Goal: Task Accomplishment & Management: Manage account settings

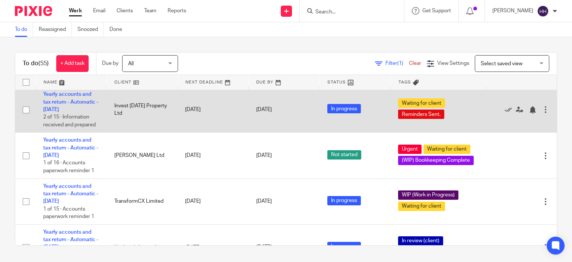
scroll to position [88, 0]
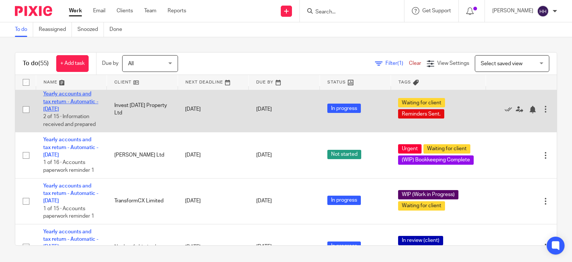
click at [59, 104] on link "Yearly accounts and tax return - Automatic - [DATE]" at bounding box center [70, 101] width 55 height 20
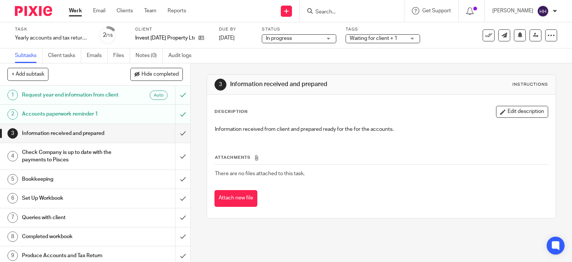
click at [91, 58] on link "Emails" at bounding box center [97, 55] width 21 height 15
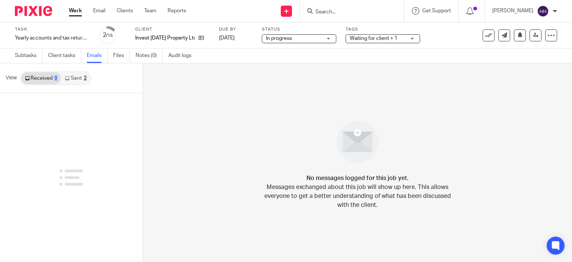
click at [77, 80] on link "Sent 2" at bounding box center [75, 78] width 29 height 12
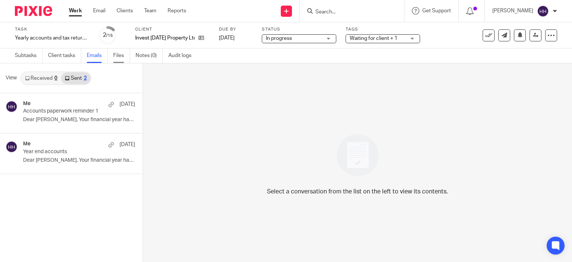
click at [118, 55] on link "Files" at bounding box center [121, 55] width 17 height 15
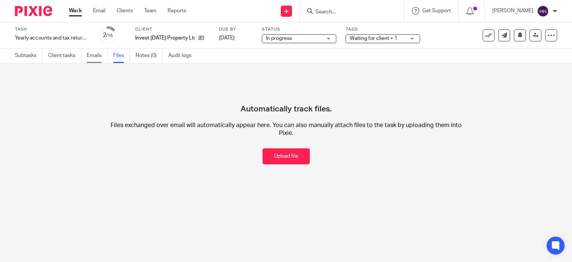
click at [96, 56] on link "Emails" at bounding box center [97, 55] width 21 height 15
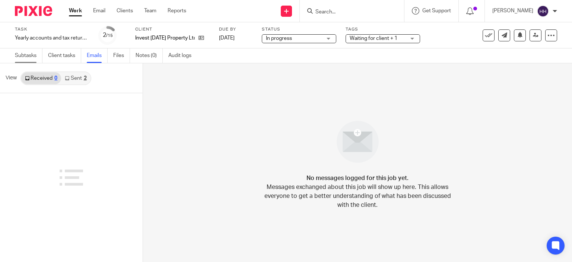
click at [25, 51] on link "Subtasks" at bounding box center [29, 55] width 28 height 15
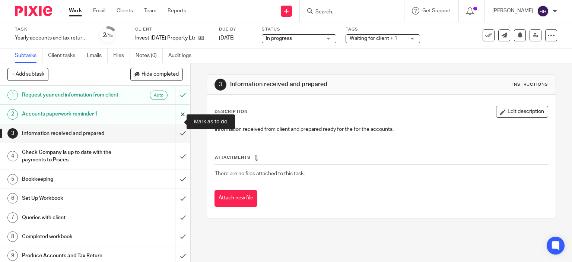
click at [176, 120] on input "submit" at bounding box center [95, 114] width 190 height 19
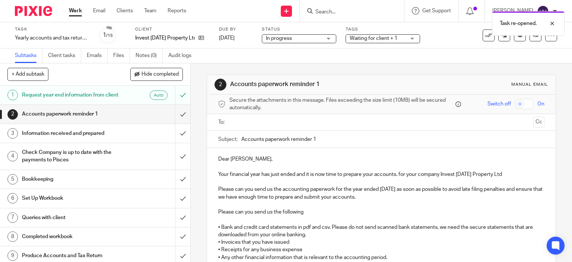
click at [326, 139] on input "Accounts paperwork reminder 1" at bounding box center [392, 139] width 303 height 17
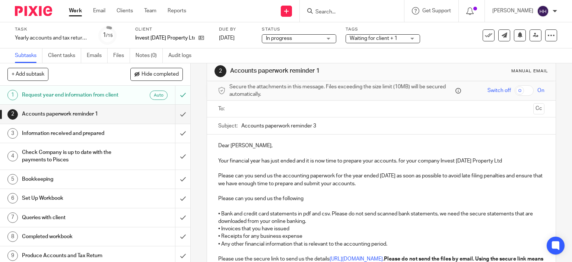
type input "Accounts paperwork reminder 3"
click at [285, 108] on input "text" at bounding box center [381, 109] width 298 height 9
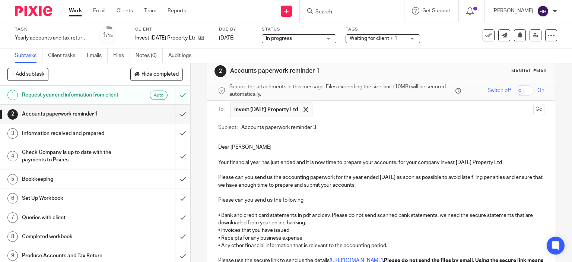
scroll to position [132, 0]
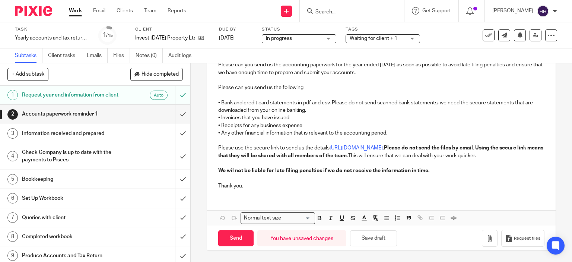
click at [231, 170] on strong "We wil not be liable for late filing penalties if we do not receive the informa…" at bounding box center [323, 170] width 211 height 5
click at [231, 244] on input "Send" at bounding box center [235, 238] width 35 height 16
type input "Sent"
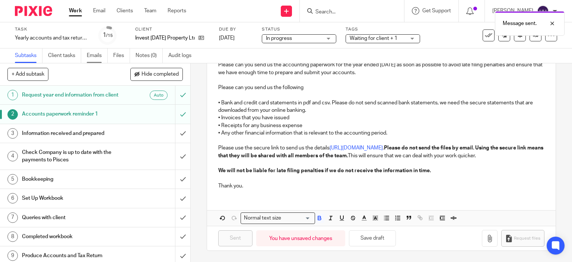
click at [98, 52] on link "Emails" at bounding box center [97, 55] width 21 height 15
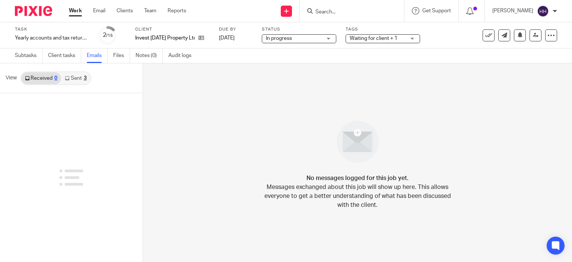
click at [76, 81] on link "Sent 3" at bounding box center [75, 78] width 29 height 12
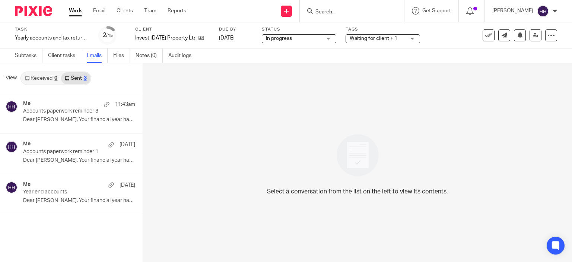
click at [37, 9] on img at bounding box center [33, 11] width 37 height 10
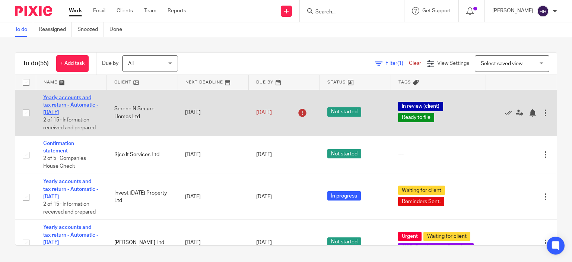
click at [85, 99] on link "Yearly accounts and tax return - Automatic - [DATE]" at bounding box center [70, 105] width 55 height 20
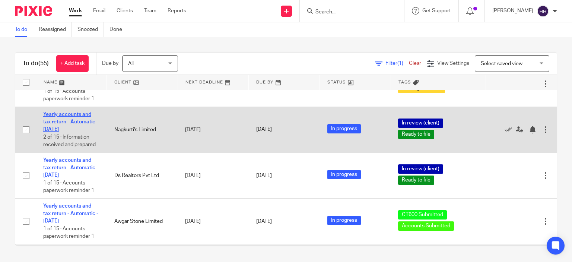
scroll to position [204, 0]
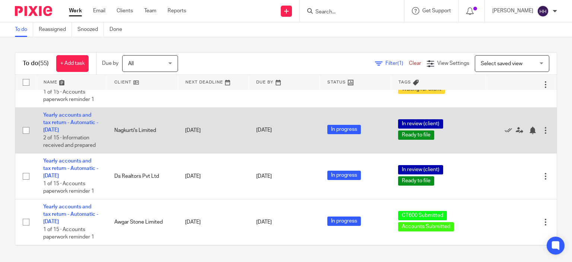
click at [69, 120] on td "Yearly accounts and tax return - Automatic - December 2023 2 of 15 · Informatio…" at bounding box center [71, 130] width 71 height 46
click at [71, 117] on link "Yearly accounts and tax return - Automatic - [DATE]" at bounding box center [70, 122] width 55 height 20
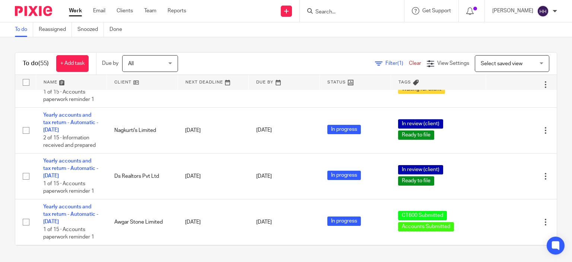
click at [42, 9] on img at bounding box center [33, 11] width 37 height 10
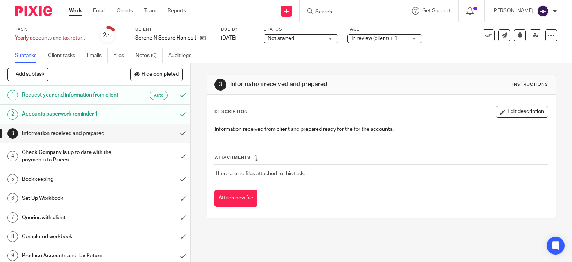
click at [364, 41] on span "In review (client) + 1" at bounding box center [380, 39] width 56 height 8
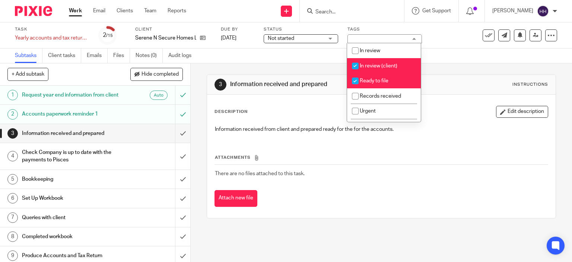
click at [372, 70] on li "In review (client)" at bounding box center [384, 65] width 74 height 15
checkbox input "false"
click at [372, 82] on span "Ready to file" at bounding box center [374, 80] width 29 height 5
checkbox input "false"
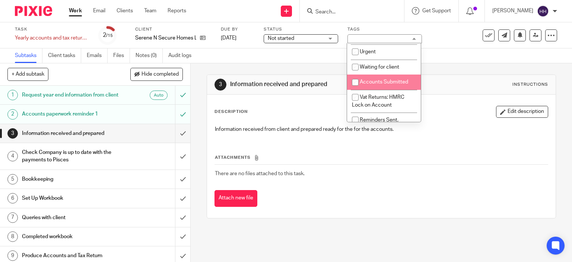
click at [372, 82] on span "Accounts Submitted" at bounding box center [384, 81] width 48 height 5
checkbox input "true"
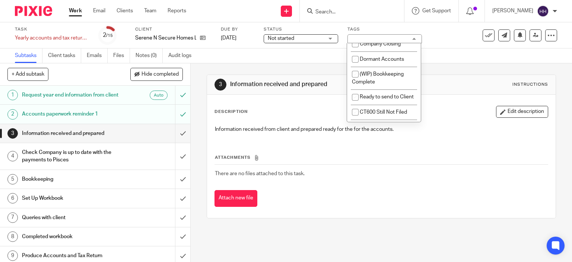
scroll to position [776, 0]
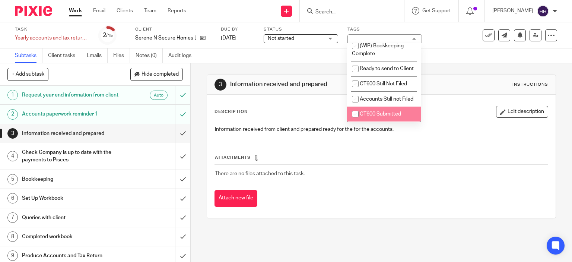
click at [377, 121] on li "CT600 Submitted" at bounding box center [384, 114] width 74 height 15
checkbox input "true"
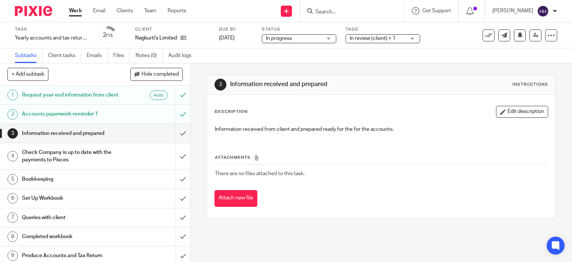
click at [369, 34] on div "Tags In review (client) + 1 In review In review (client) Ready to file Records …" at bounding box center [383, 35] width 74 height 18
click at [374, 39] on span "In review (client) + 1" at bounding box center [373, 38] width 46 height 5
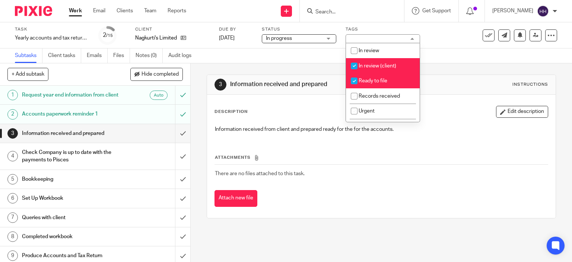
click at [375, 83] on span "Ready to file" at bounding box center [373, 80] width 29 height 5
checkbox input "false"
click at [377, 65] on span "In review (client)" at bounding box center [378, 65] width 38 height 5
checkbox input "false"
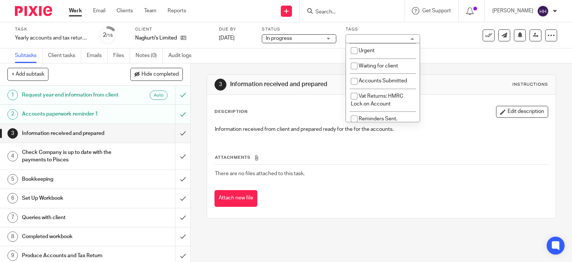
scroll to position [61, 0]
click at [375, 81] on span "Accounts Submitted" at bounding box center [383, 79] width 48 height 5
checkbox input "true"
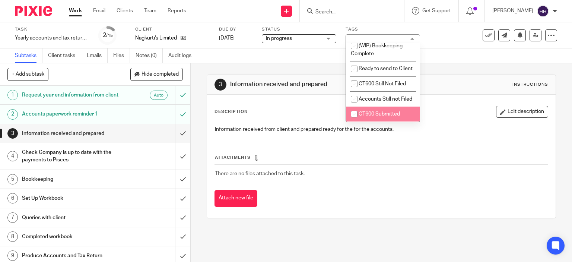
click at [375, 112] on span "CT600 Submitted" at bounding box center [379, 113] width 41 height 5
checkbox input "true"
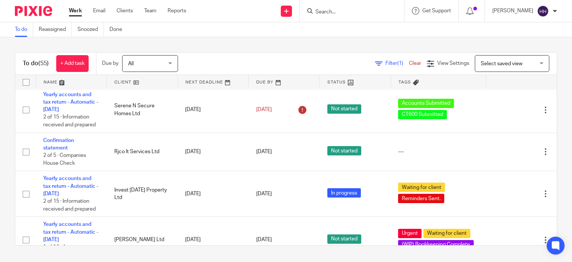
scroll to position [1, 0]
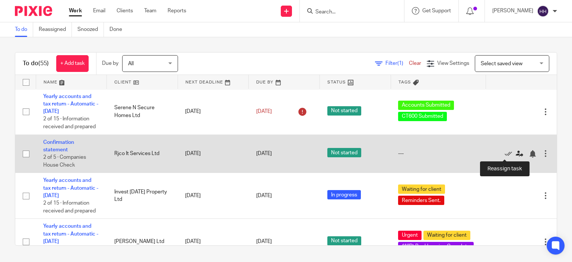
click at [516, 152] on icon at bounding box center [519, 153] width 7 height 7
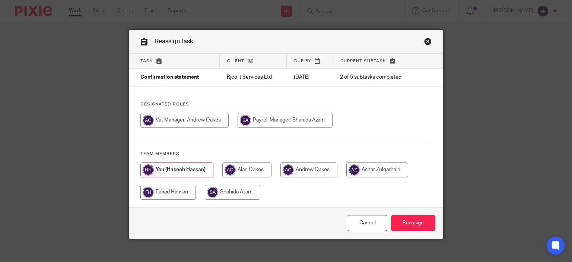
click at [175, 190] on input "radio" at bounding box center [167, 192] width 55 height 15
radio input "true"
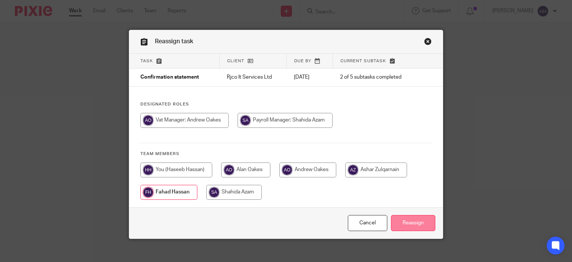
click at [403, 223] on input "Reassign" at bounding box center [413, 223] width 44 height 16
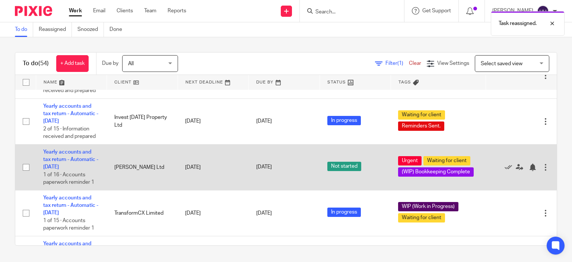
scroll to position [37, 0]
click at [69, 157] on link "Yearly accounts and tax return - Automatic - [DATE]" at bounding box center [70, 159] width 55 height 20
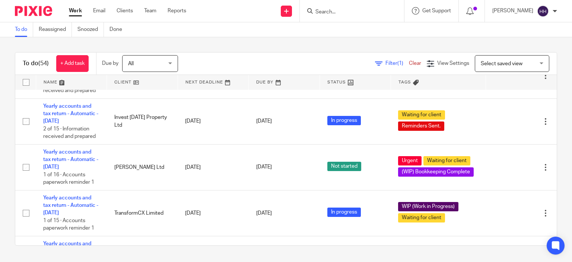
click at [42, 9] on img at bounding box center [33, 11] width 37 height 10
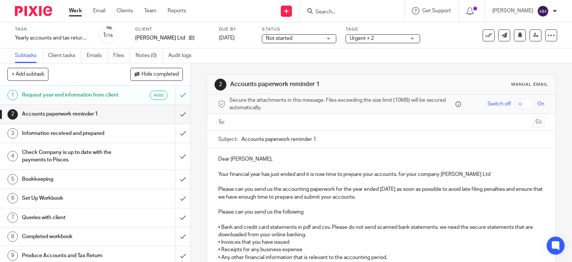
click at [360, 36] on span "Urgent + 2" at bounding box center [362, 38] width 24 height 5
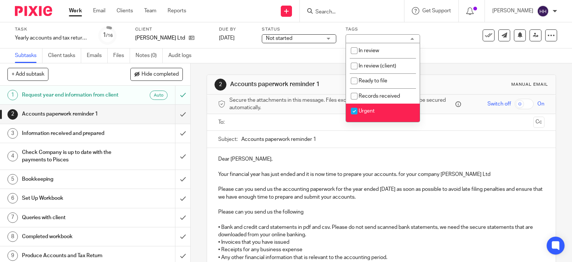
click at [373, 114] on span "Urgent" at bounding box center [367, 110] width 16 height 5
checkbox input "false"
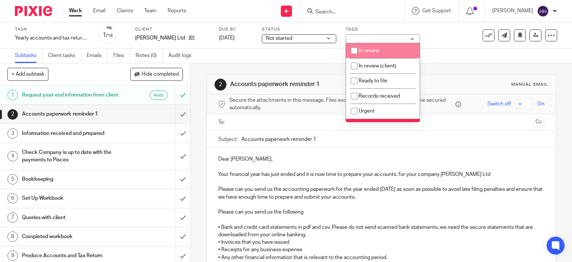
click at [375, 55] on li "In review" at bounding box center [383, 50] width 74 height 15
checkbox input "true"
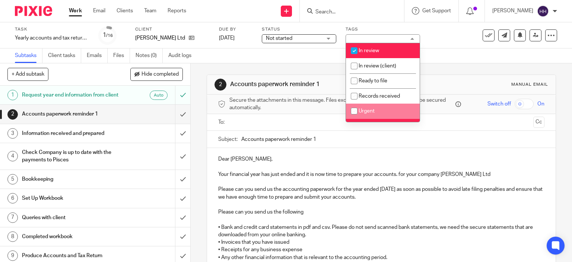
scroll to position [39, 0]
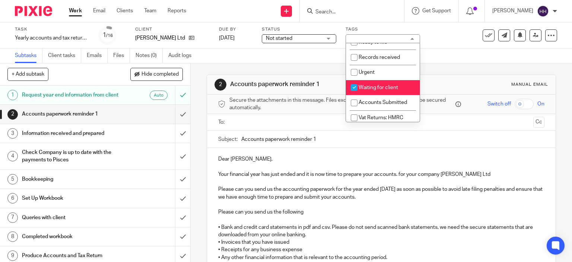
click at [382, 90] on span "Waiting for client" at bounding box center [378, 87] width 39 height 5
checkbox input "false"
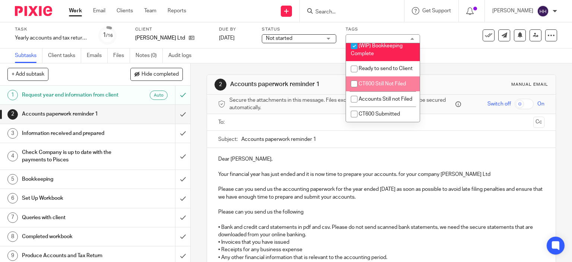
scroll to position [749, 0]
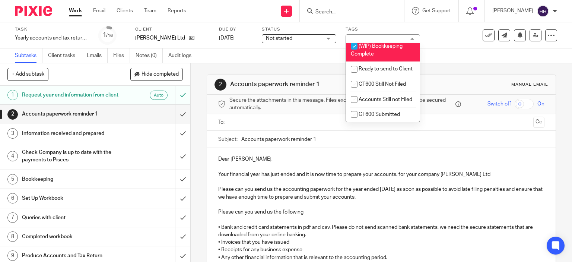
click at [376, 59] on li "(WIP) Bookkeeping Complete" at bounding box center [383, 50] width 74 height 23
checkbox input "false"
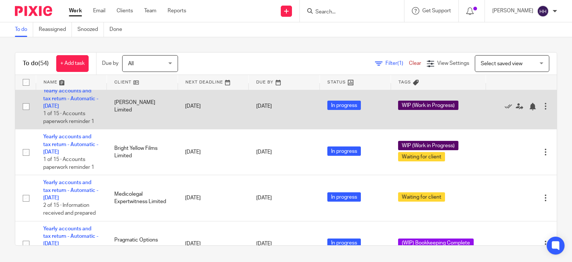
scroll to position [397, 0]
